Goal: Task Accomplishment & Management: Manage account settings

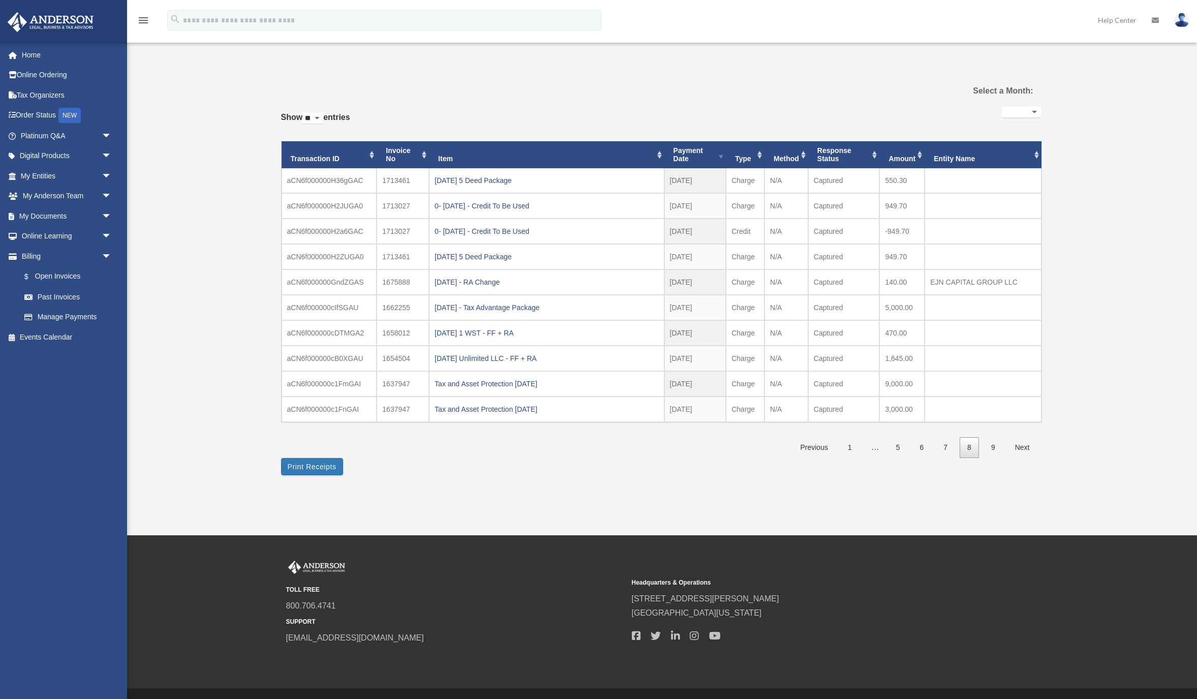
select select
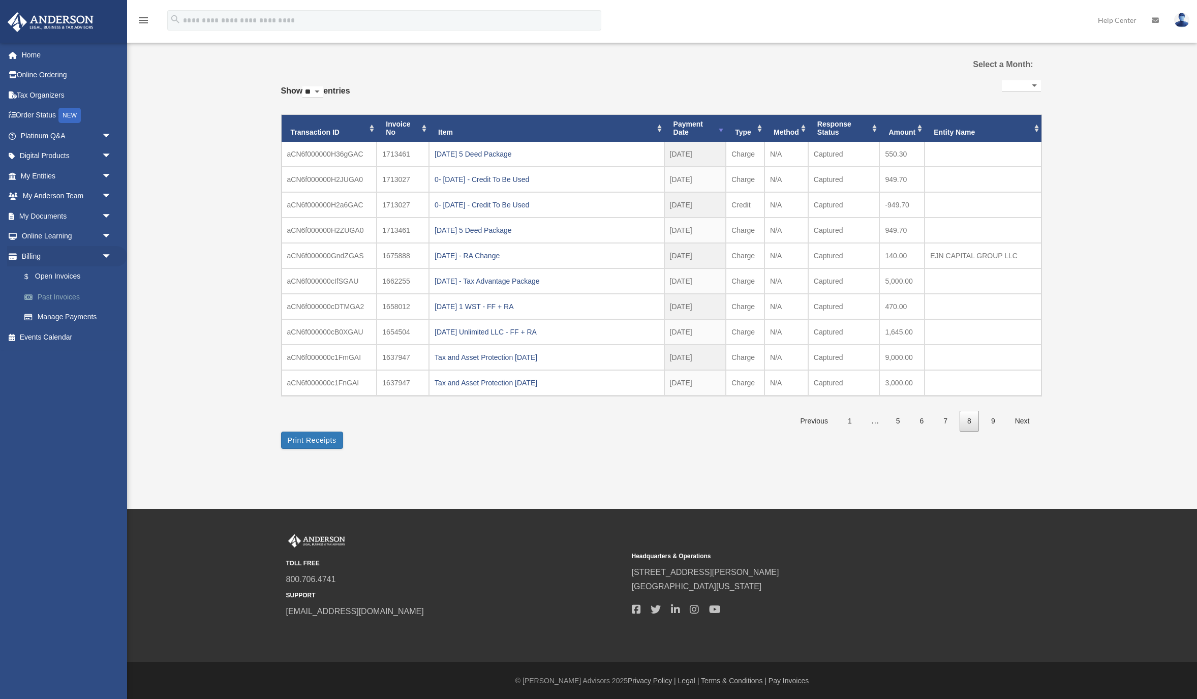
click at [73, 296] on link "Past Invoices" at bounding box center [70, 297] width 113 height 20
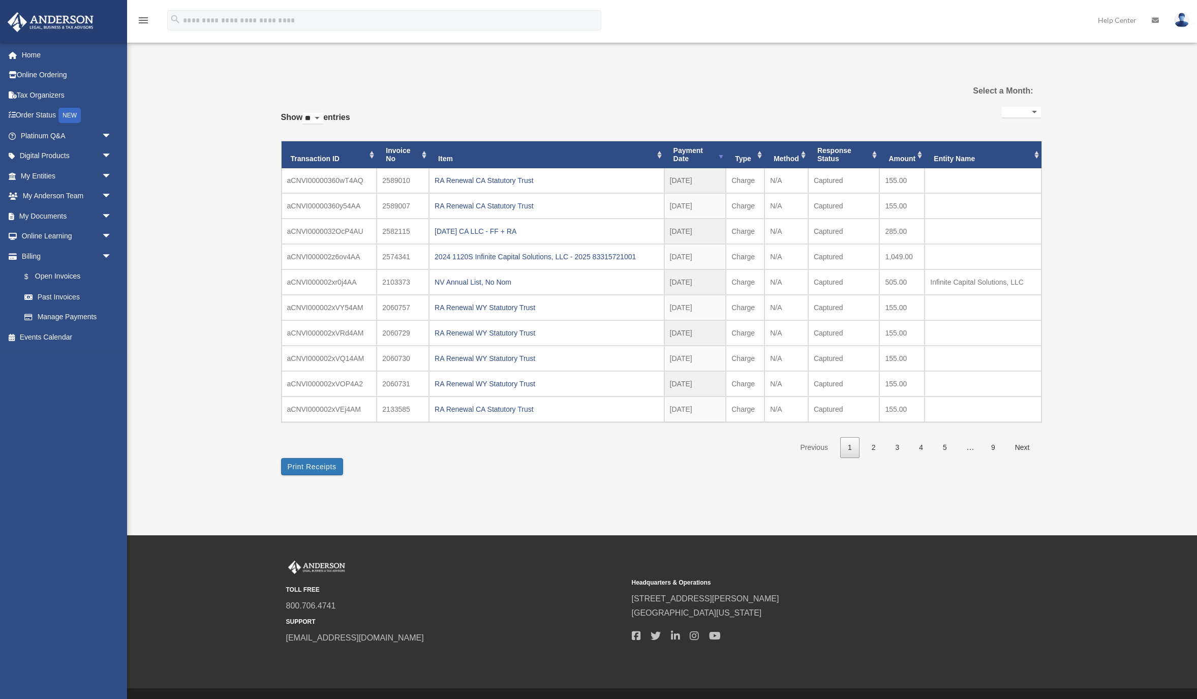
select select
click at [522, 361] on div "RA Renewal WY Statutory Trust" at bounding box center [547, 358] width 224 height 14
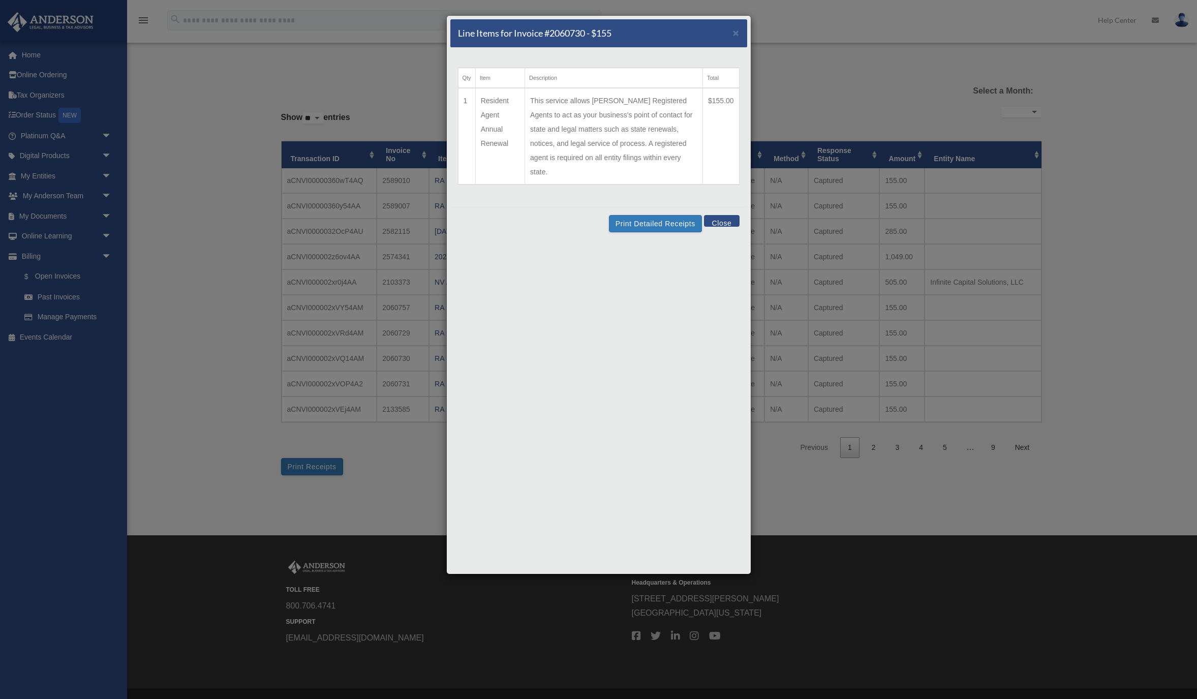
click at [714, 215] on button "Close" at bounding box center [721, 221] width 35 height 12
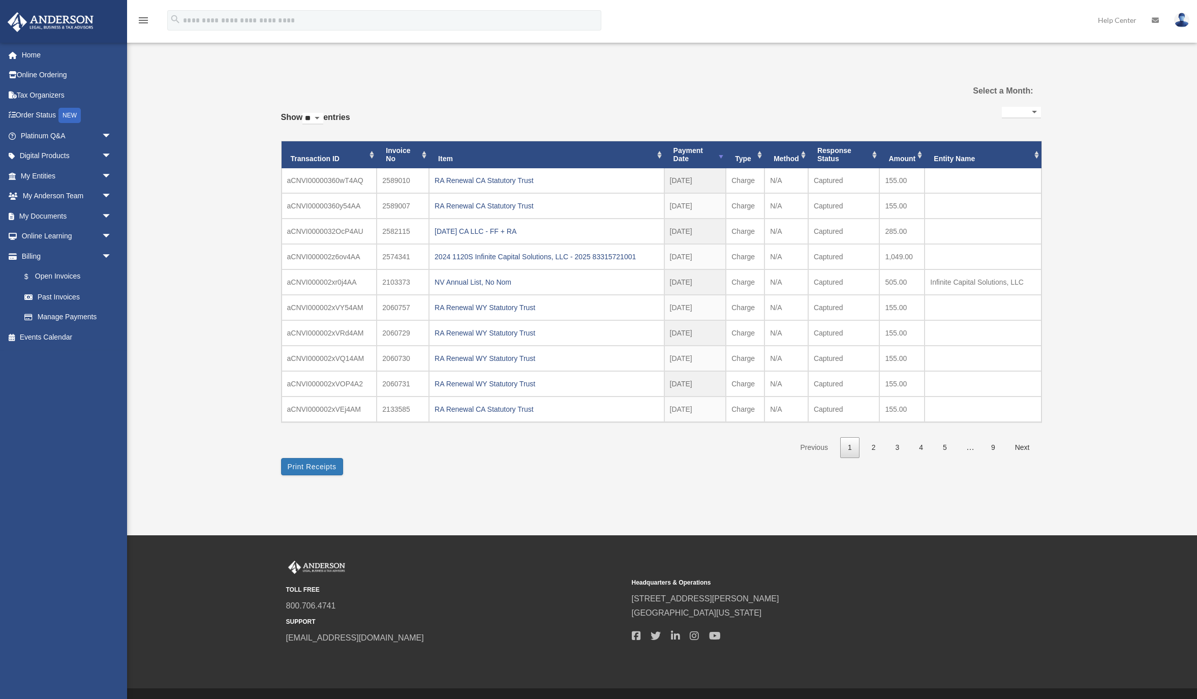
click at [626, 485] on div "**********" at bounding box center [661, 277] width 760 height 422
click at [898, 451] on link "3" at bounding box center [897, 447] width 19 height 21
click at [874, 450] on link "2" at bounding box center [873, 447] width 19 height 21
click at [501, 258] on div "WY Statutory Trust Annual Renewal" at bounding box center [547, 257] width 224 height 14
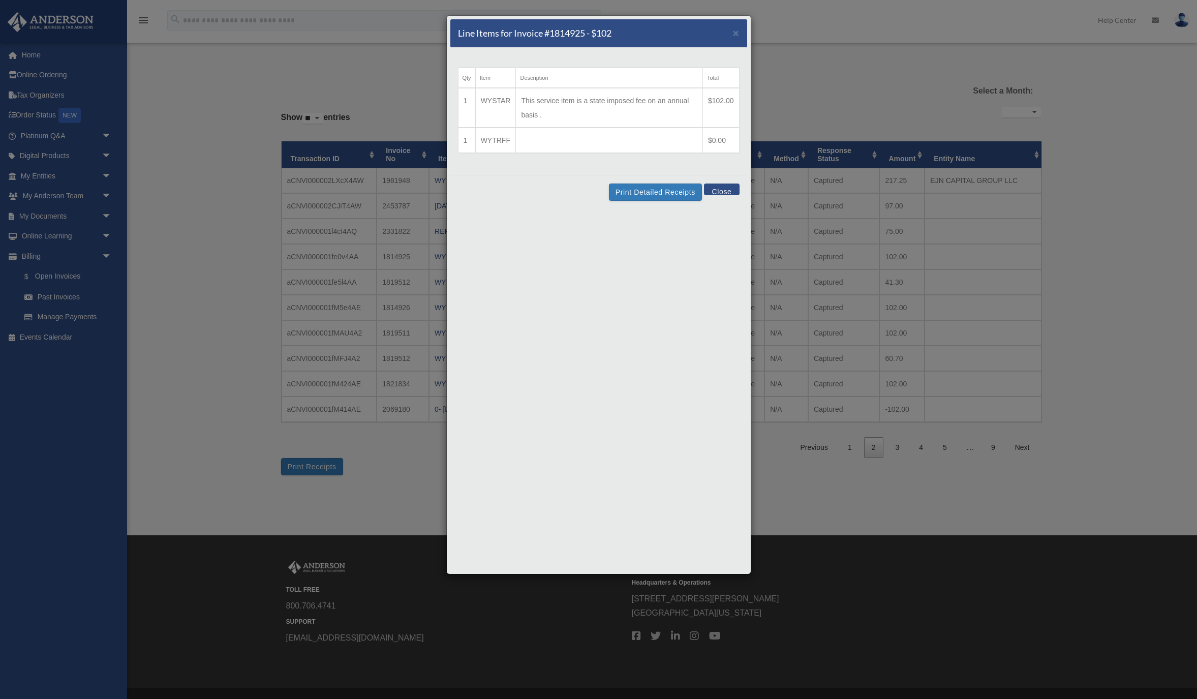
click at [723, 192] on button "Close" at bounding box center [721, 189] width 35 height 12
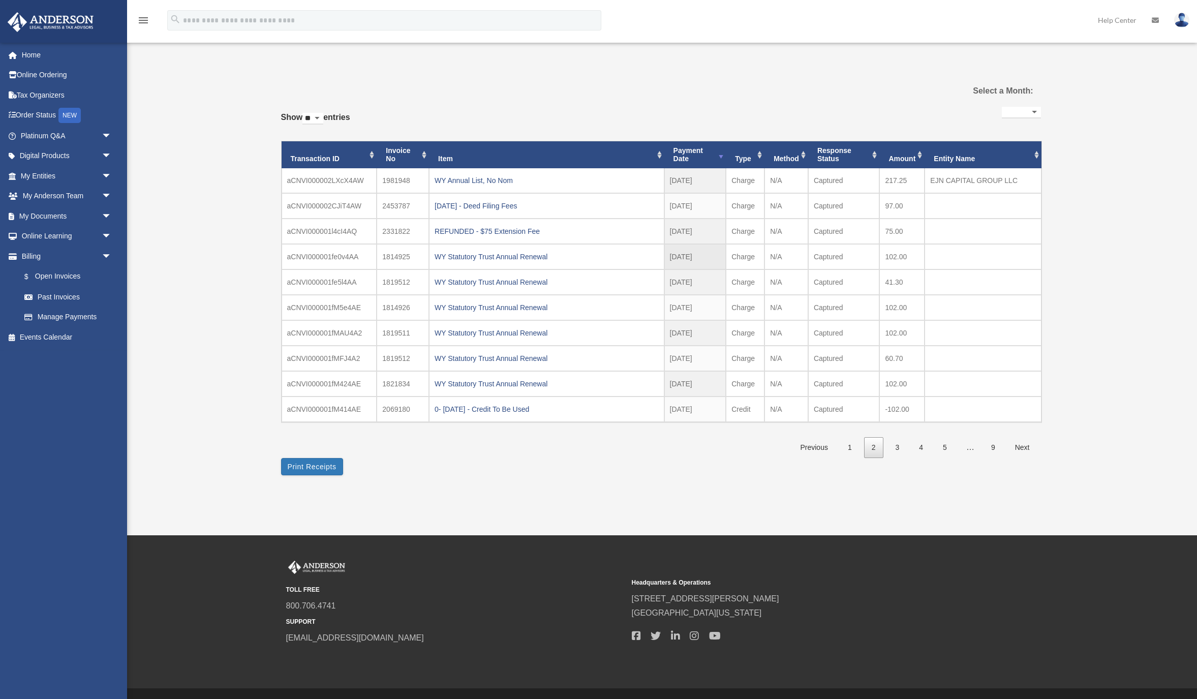
click at [317, 256] on td "aCNVI000001fe0v4AA" at bounding box center [330, 256] width 96 height 25
click at [485, 261] on div "WY Statutory Trust Annual Renewal" at bounding box center [547, 257] width 224 height 14
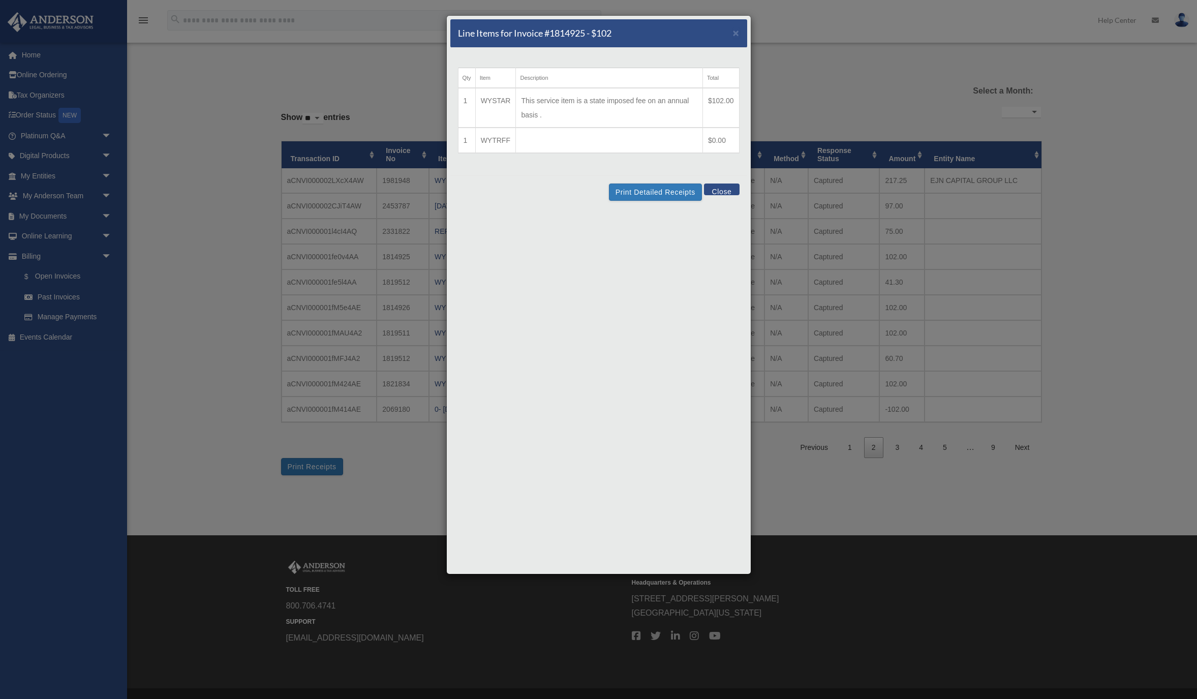
click at [722, 194] on button "Close" at bounding box center [721, 189] width 35 height 12
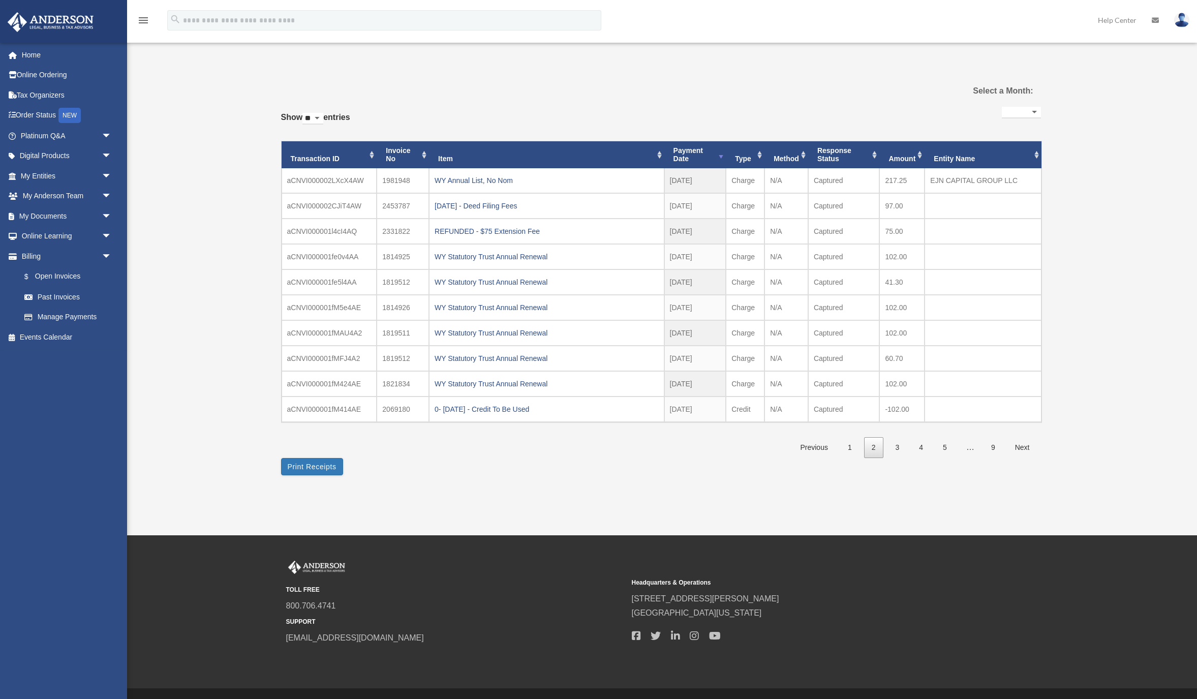
click at [1033, 114] on select "**********" at bounding box center [1021, 113] width 39 height 12
click at [50, 296] on link "Past Invoices" at bounding box center [70, 297] width 113 height 20
select select
click at [507, 384] on div "RA Renewal WY Statutory Trust" at bounding box center [547, 384] width 224 height 14
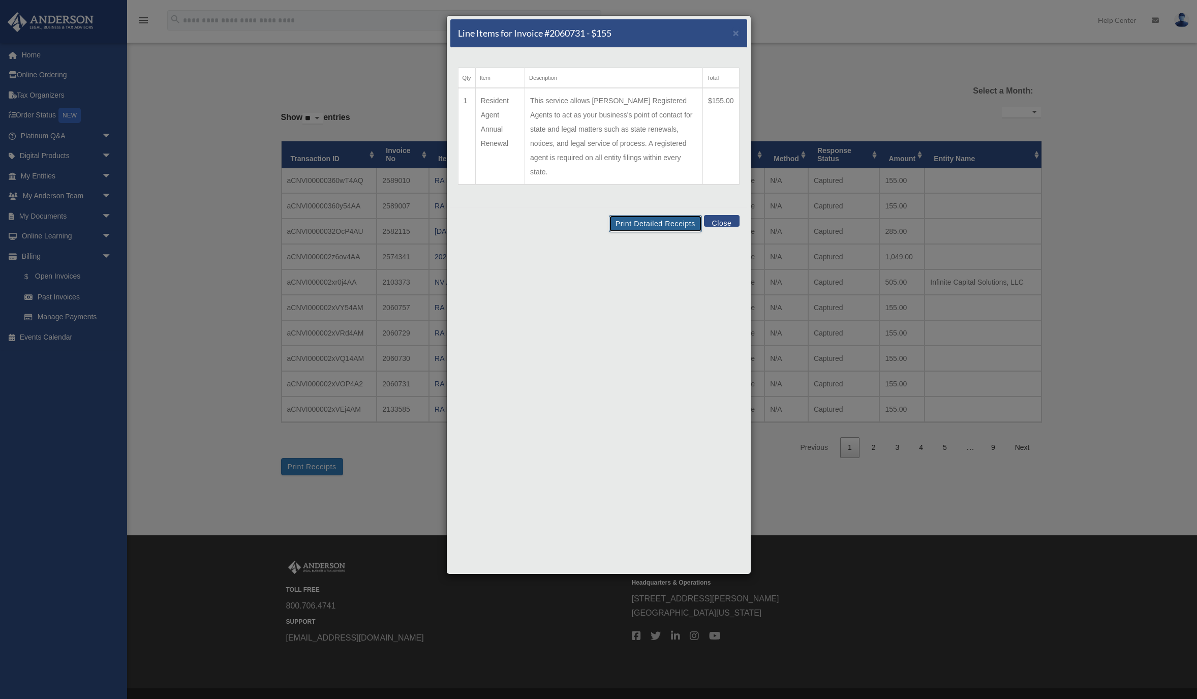
click at [649, 215] on button "Print Detailed Receipts" at bounding box center [655, 223] width 93 height 17
click at [729, 215] on button "Close" at bounding box center [721, 221] width 35 height 12
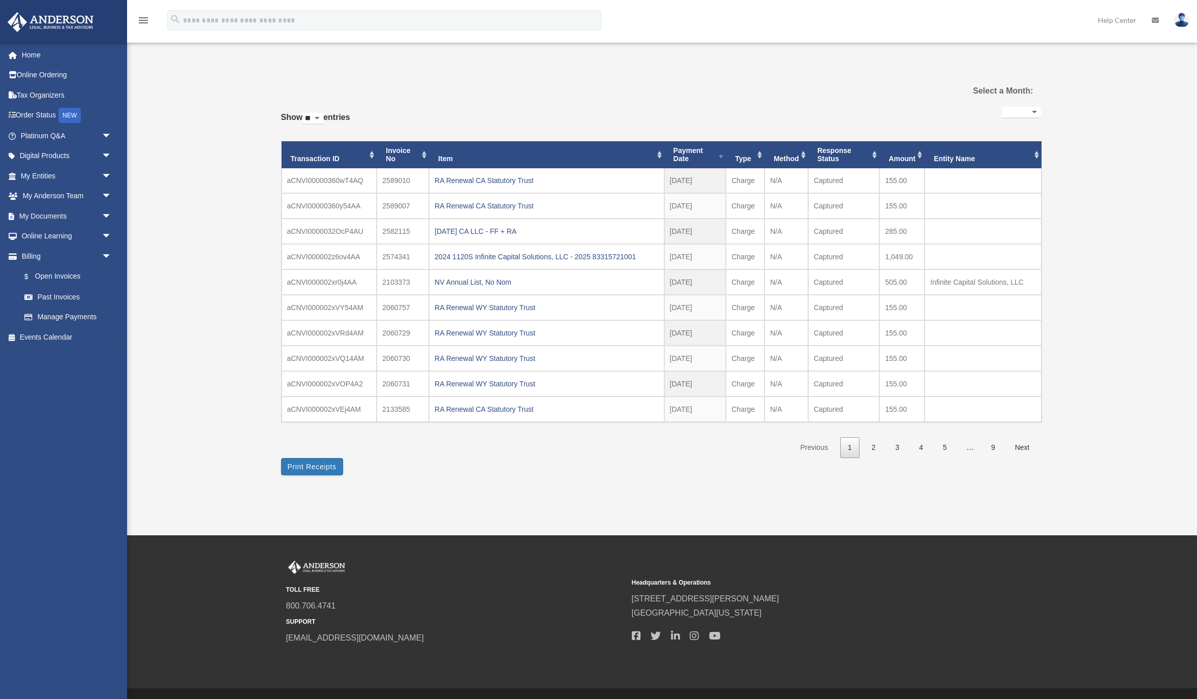
scroll to position [26, 0]
